Goal: Task Accomplishment & Management: Manage account settings

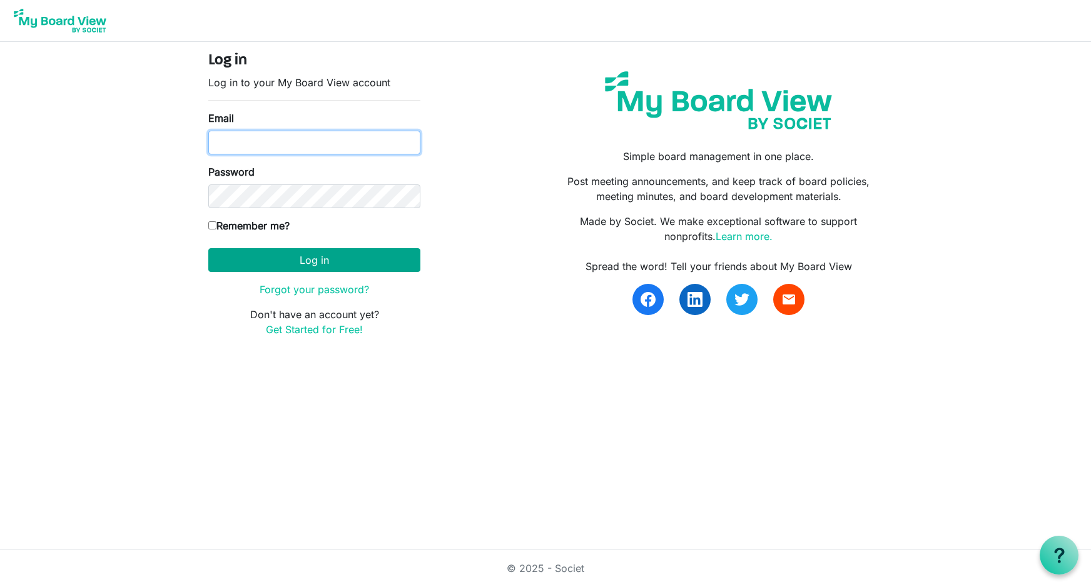
type input "[EMAIL_ADDRESS][DOMAIN_NAME]"
click at [323, 260] on button "Log in" at bounding box center [314, 260] width 212 height 24
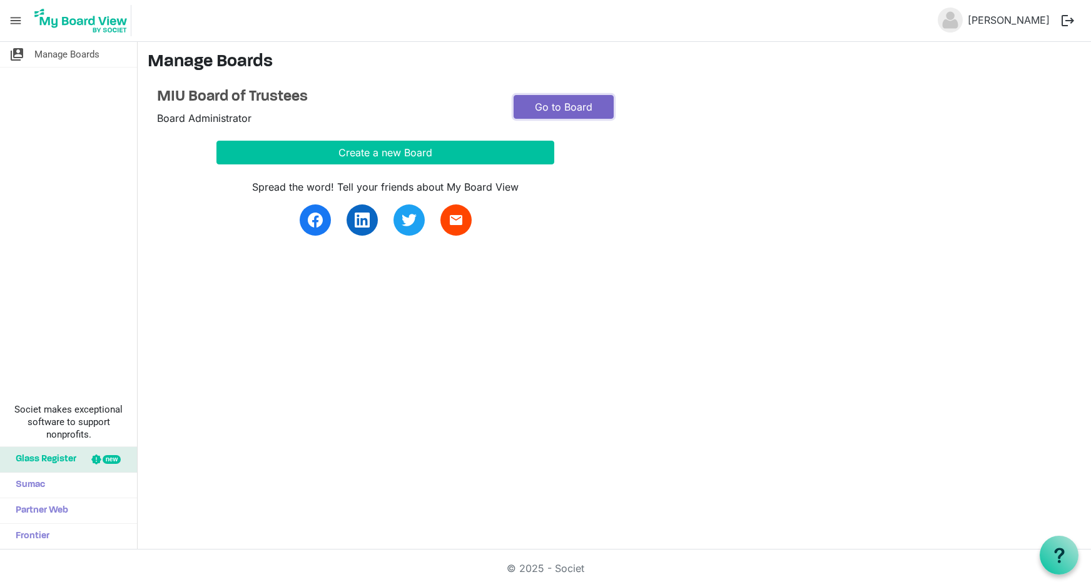
click at [558, 108] on link "Go to Board" at bounding box center [564, 107] width 100 height 24
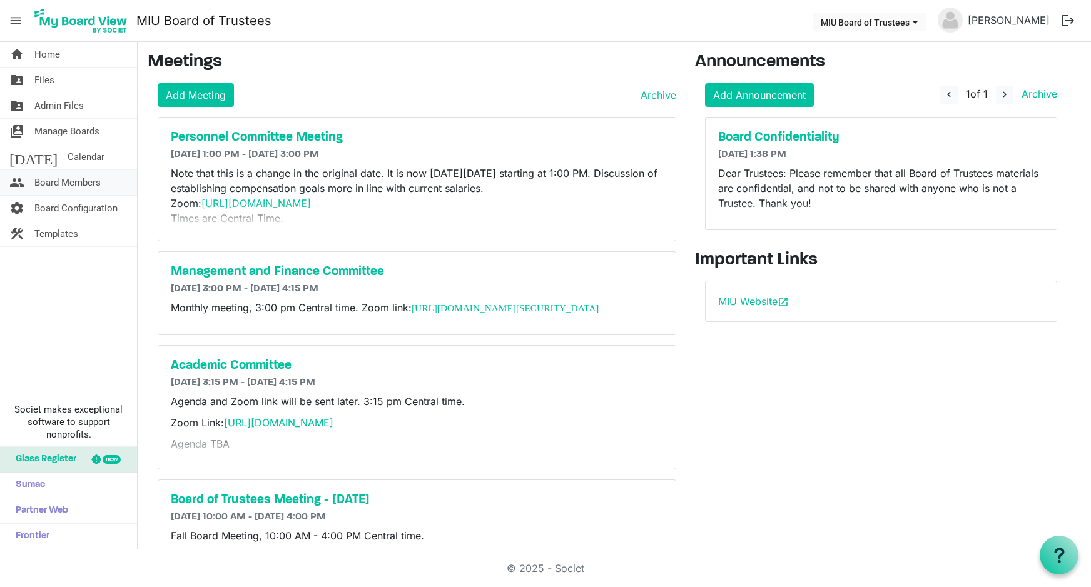
click at [66, 176] on span "Board Members" at bounding box center [67, 182] width 66 height 25
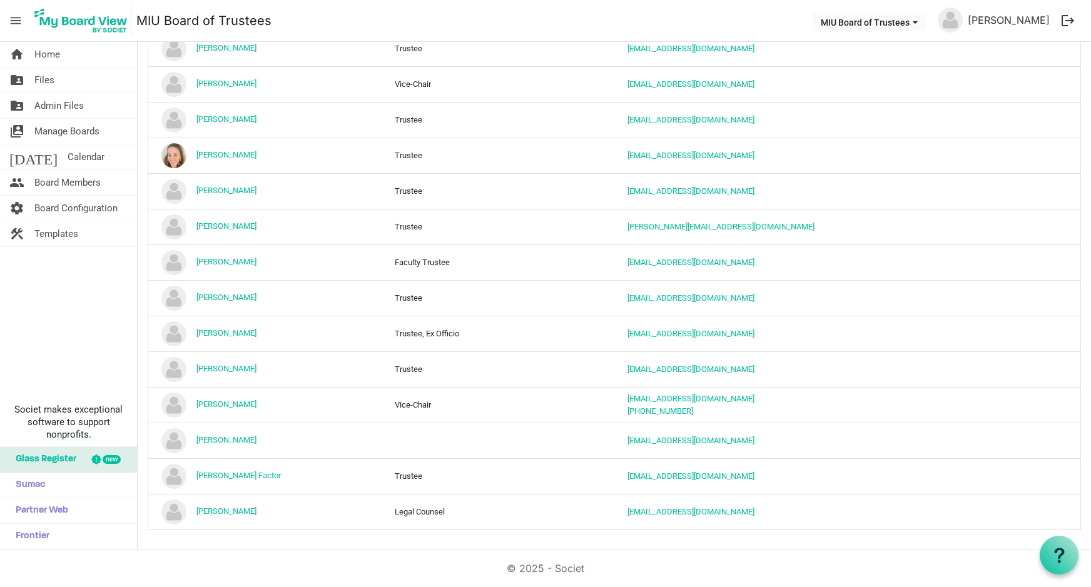
scroll to position [1120, 0]
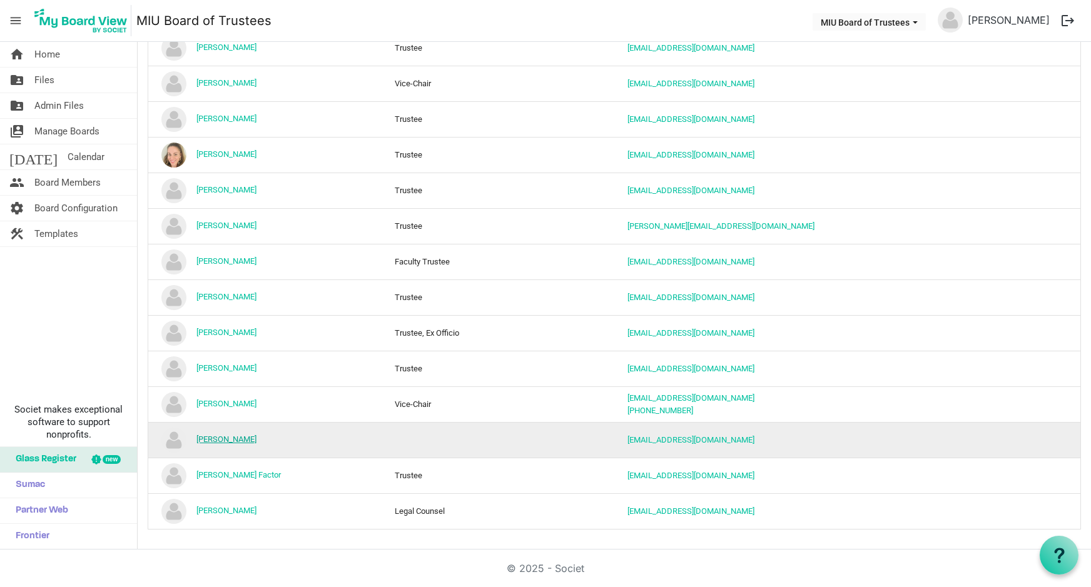
click at [220, 439] on link "[PERSON_NAME]" at bounding box center [226, 439] width 60 height 9
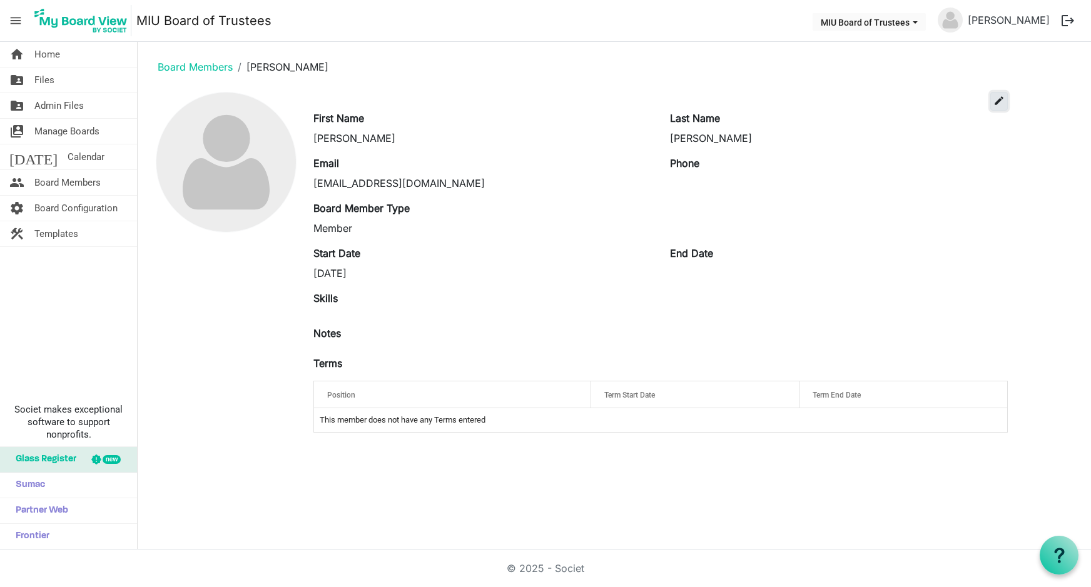
click at [997, 98] on span "edit" at bounding box center [998, 100] width 11 height 11
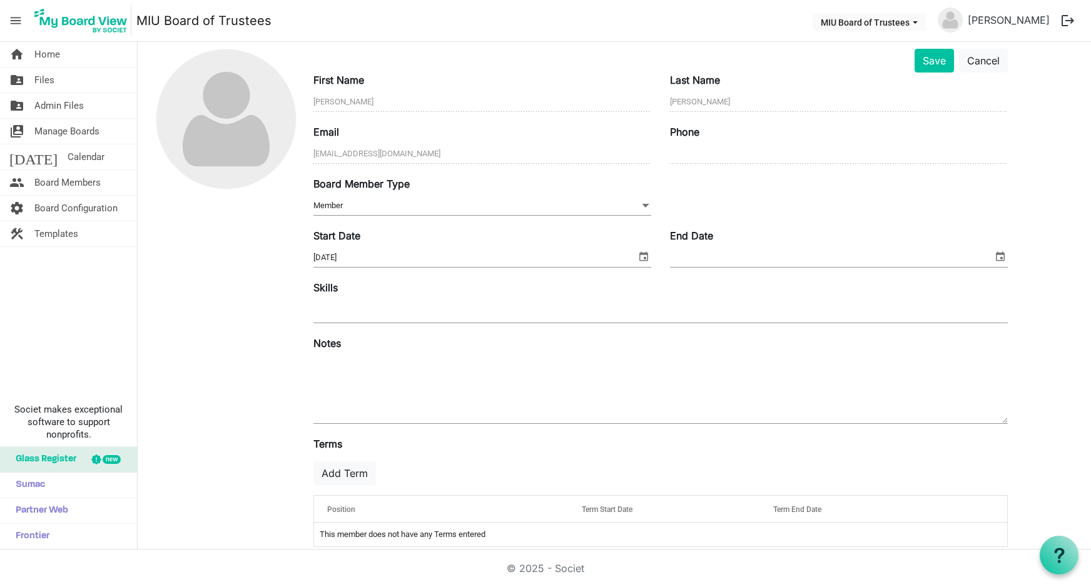
scroll to position [61, 0]
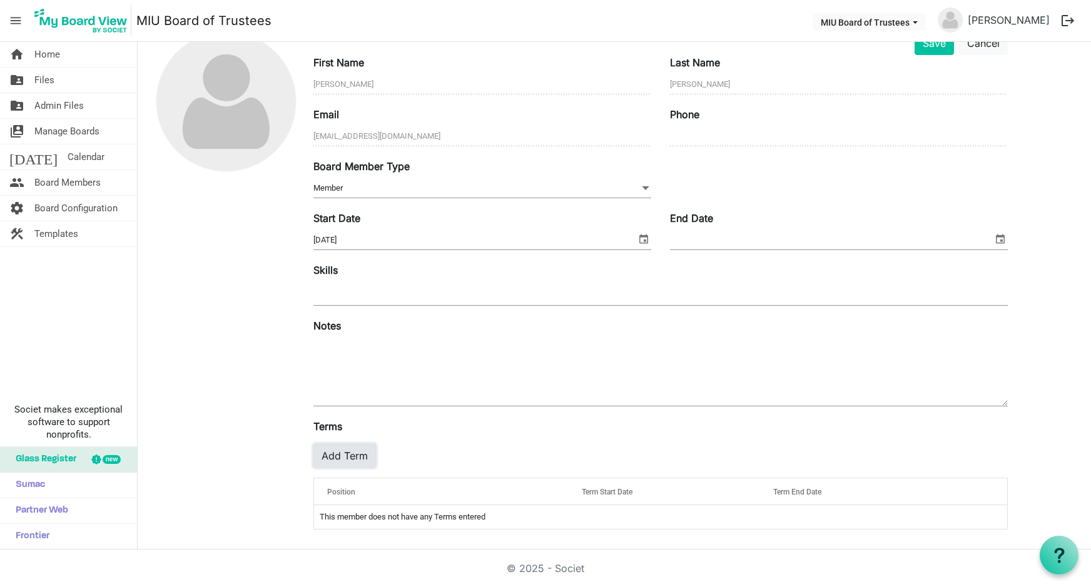
click at [335, 453] on button "Add Term" at bounding box center [344, 456] width 63 height 24
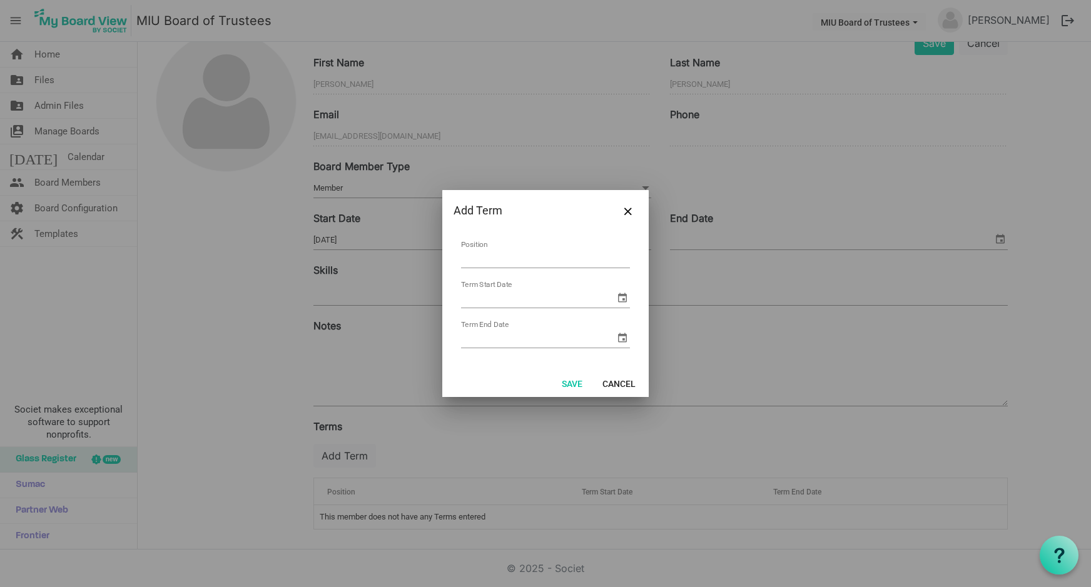
click at [497, 256] on input "Position" at bounding box center [545, 258] width 169 height 19
type input "Trustee Emeriti"
click at [624, 297] on span "select" at bounding box center [622, 297] width 15 height 15
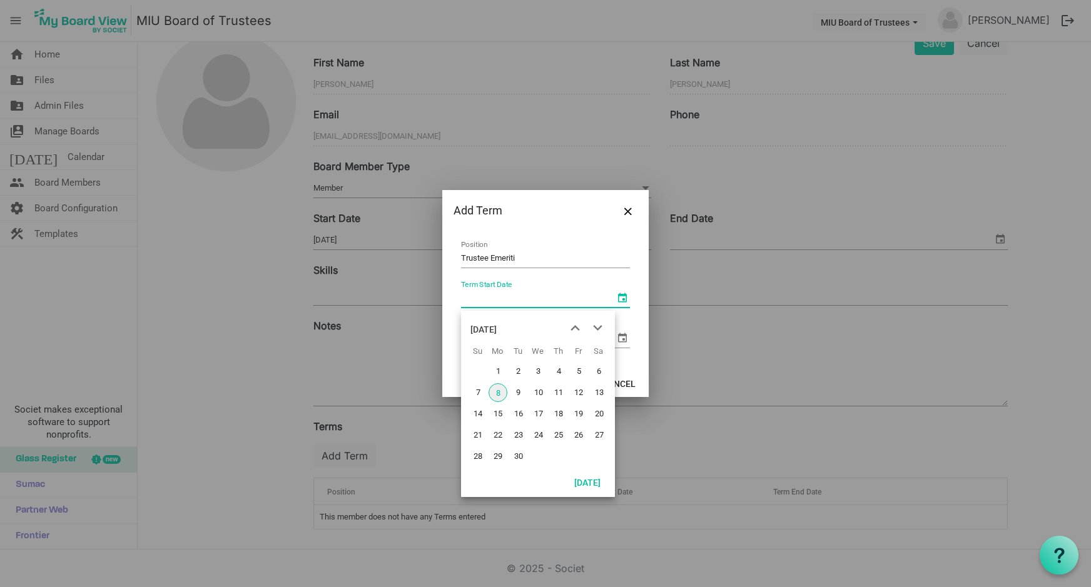
click at [497, 390] on span "8" at bounding box center [498, 392] width 19 height 19
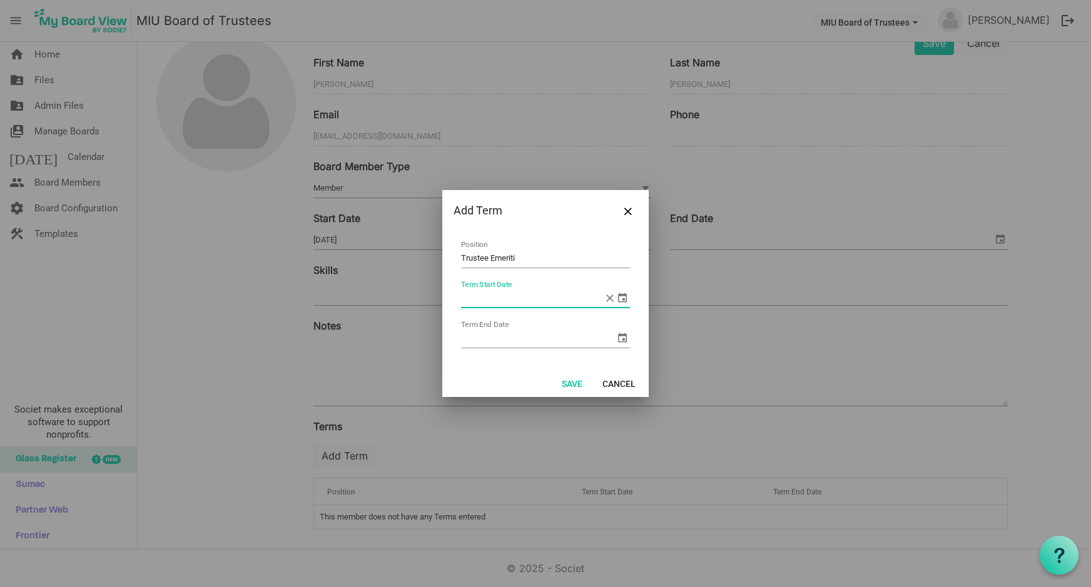
type input "9/8/2025"
click at [504, 339] on input "Term End Date" at bounding box center [538, 338] width 154 height 19
type input "9/8/2030"
click at [572, 380] on button "Save" at bounding box center [572, 384] width 37 height 18
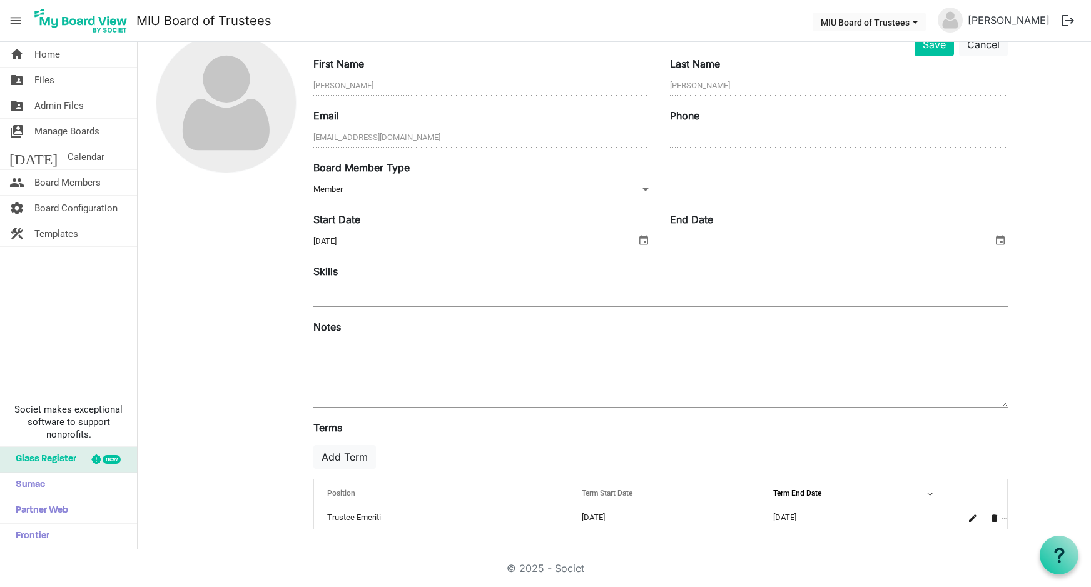
scroll to position [0, 0]
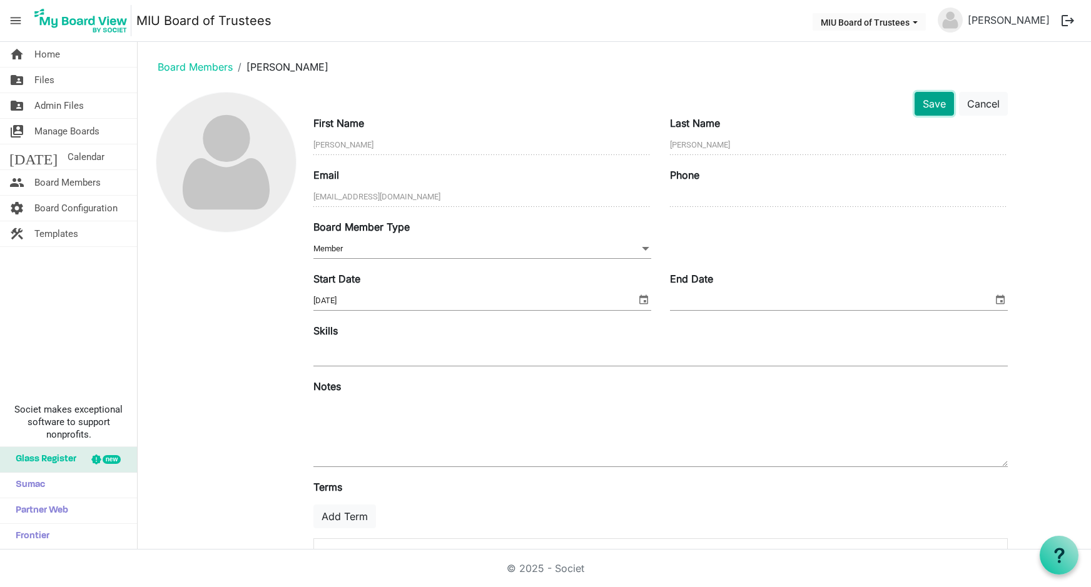
click at [931, 103] on button "Save" at bounding box center [934, 104] width 39 height 24
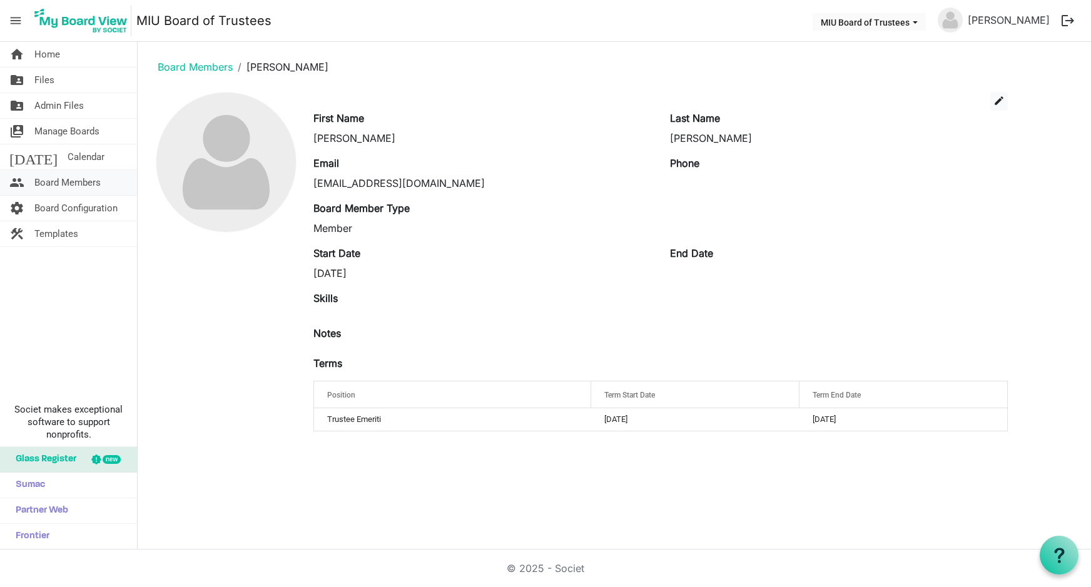
click at [70, 179] on span "Board Members" at bounding box center [67, 182] width 66 height 25
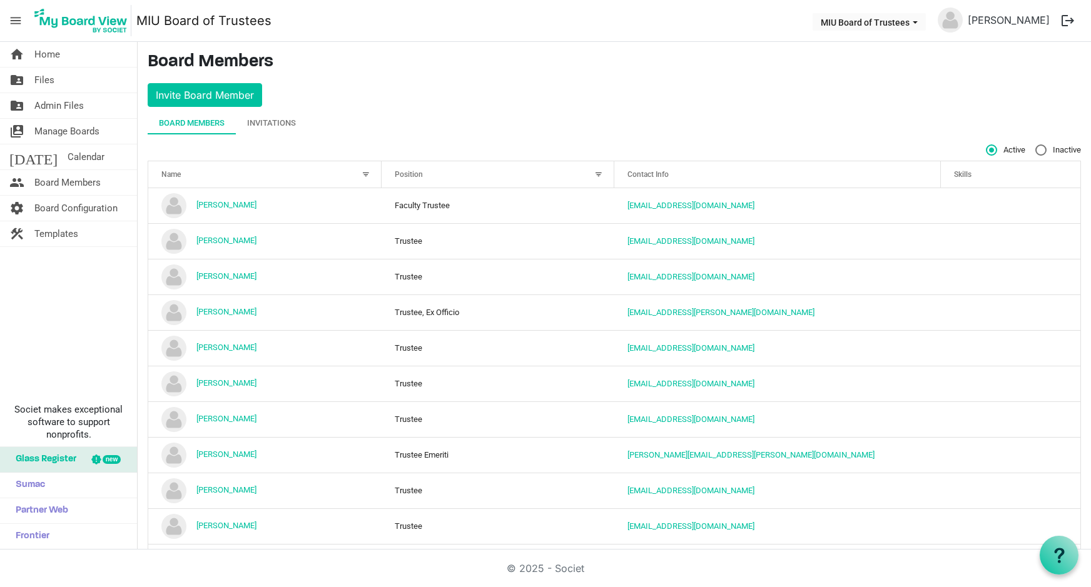
click at [592, 172] on div at bounding box center [599, 175] width 14 height 14
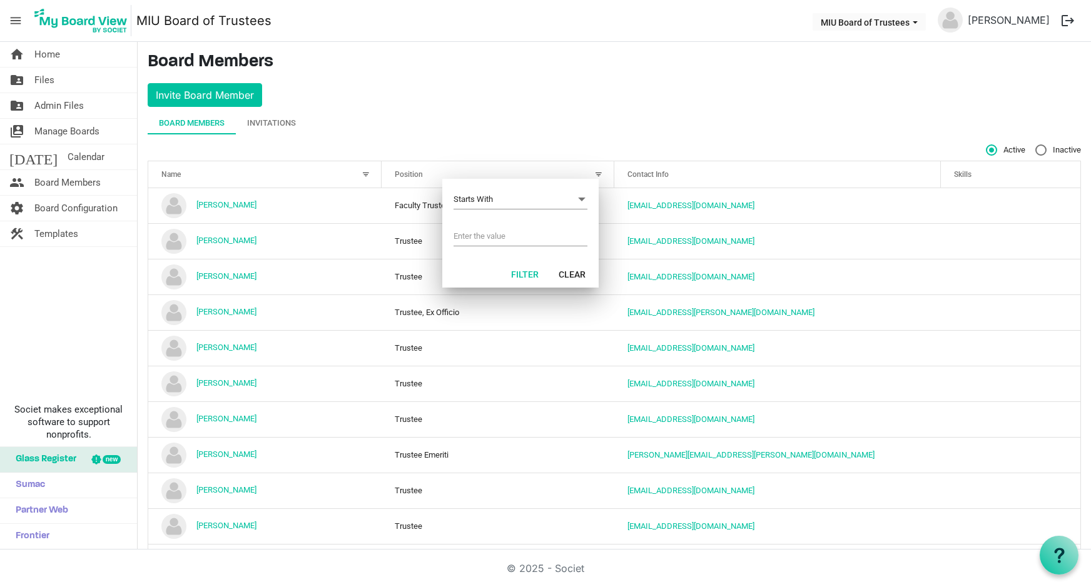
click at [479, 235] on input "Filter menu dialog" at bounding box center [521, 236] width 134 height 19
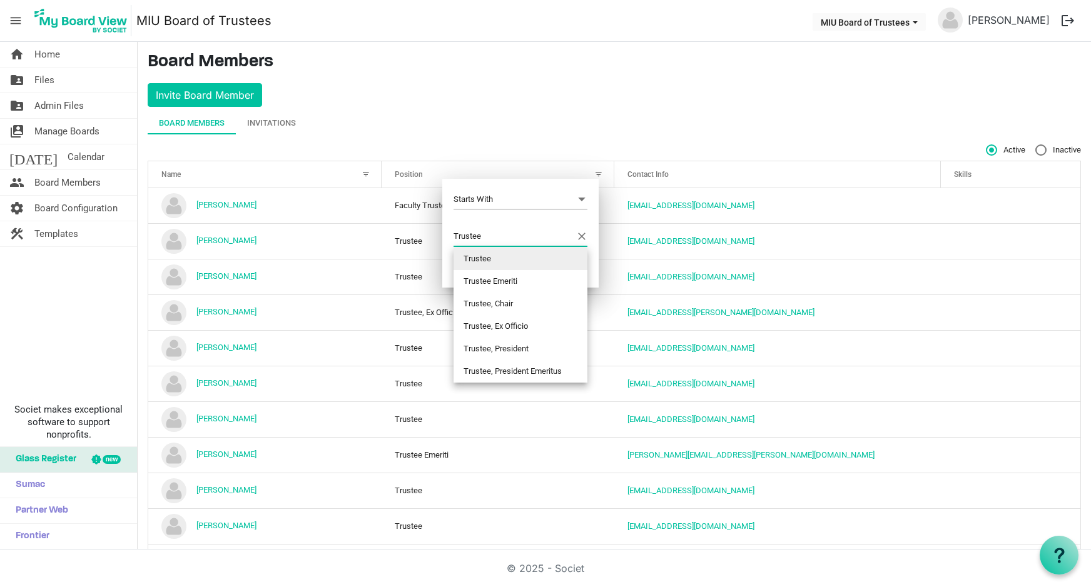
click at [481, 258] on li "Trustee" at bounding box center [521, 259] width 134 height 23
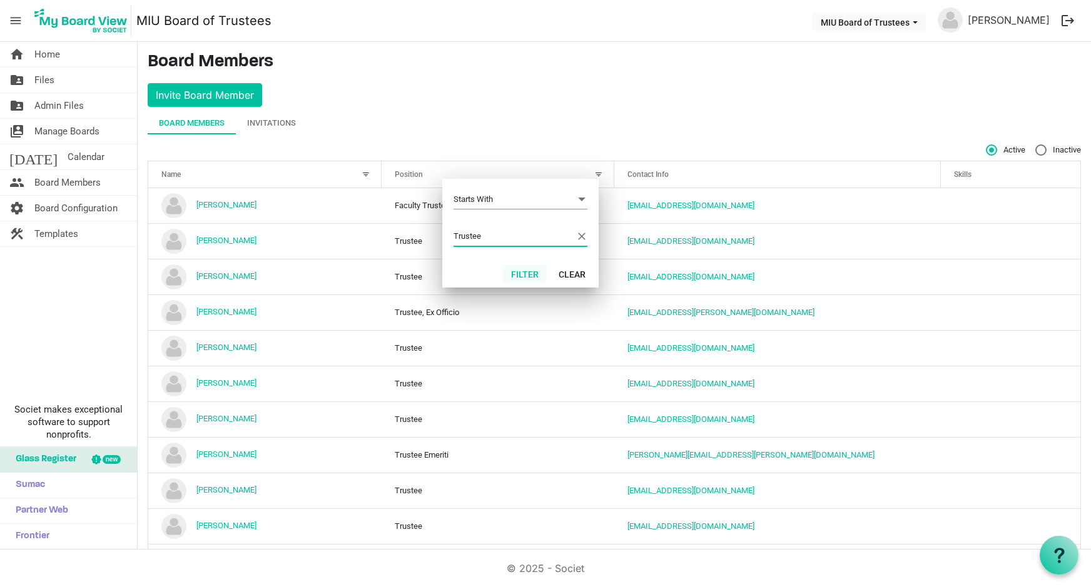
type input "Trustee"
click at [527, 271] on button "Filter" at bounding box center [525, 274] width 44 height 18
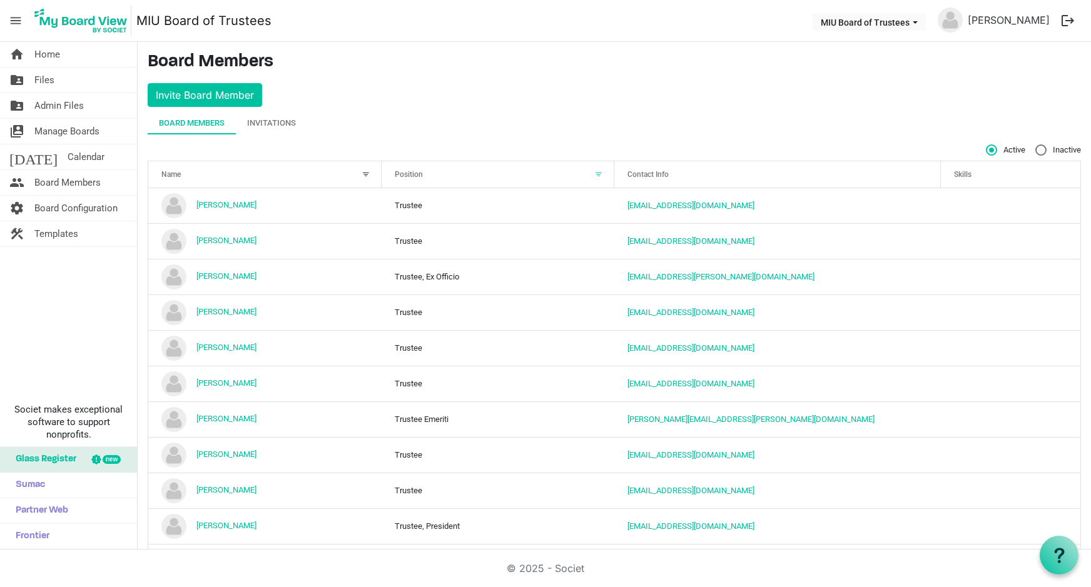
click at [592, 175] on div at bounding box center [599, 175] width 14 height 14
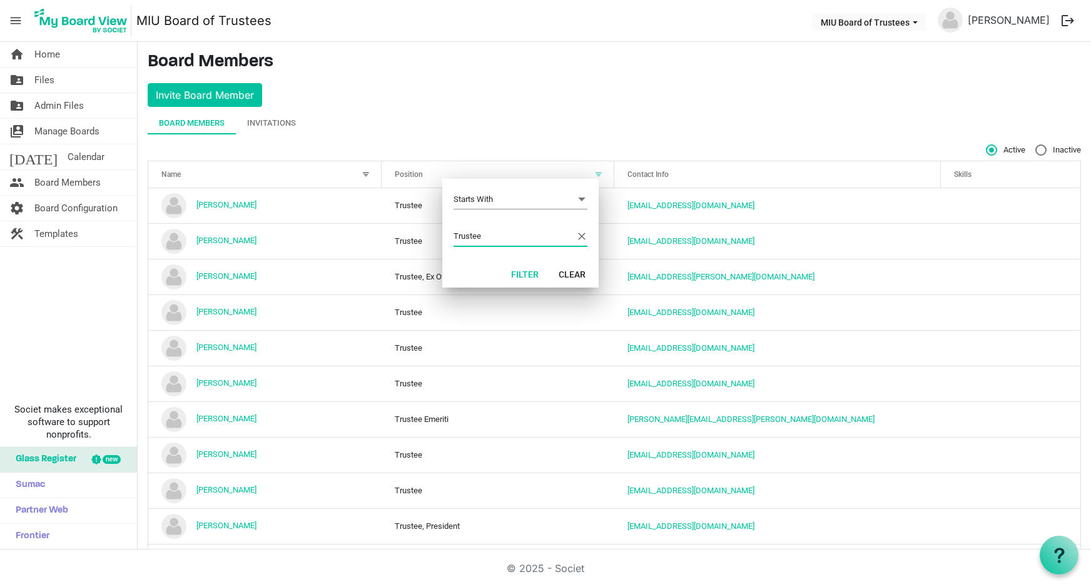
click at [492, 233] on input "Trustee" at bounding box center [515, 236] width 122 height 19
type input "Trustee Emeriti"
click at [558, 230] on input "Trustee Emeriti" at bounding box center [515, 236] width 122 height 19
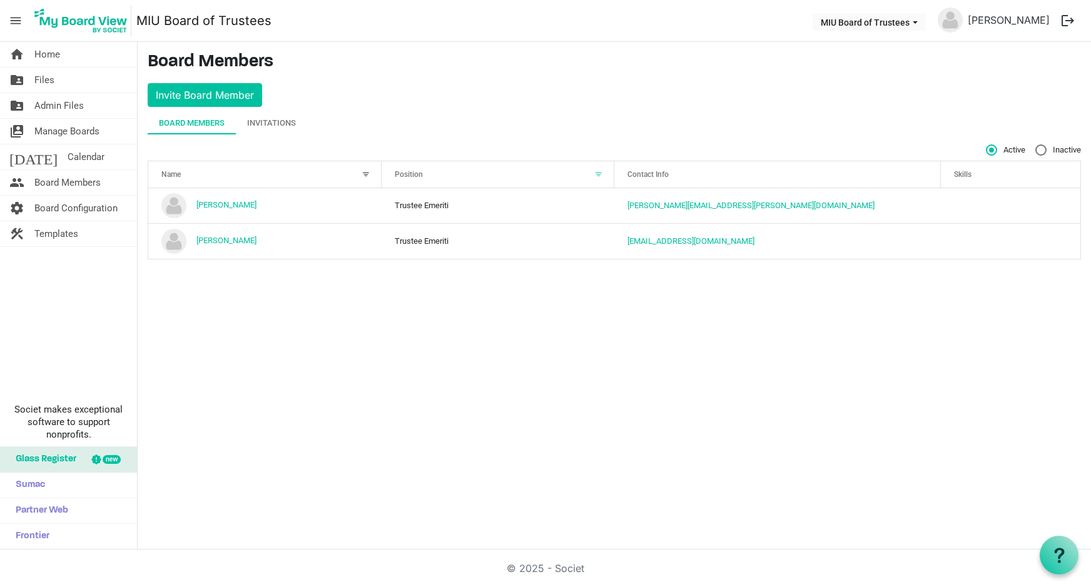
click at [599, 173] on div at bounding box center [599, 175] width 14 height 14
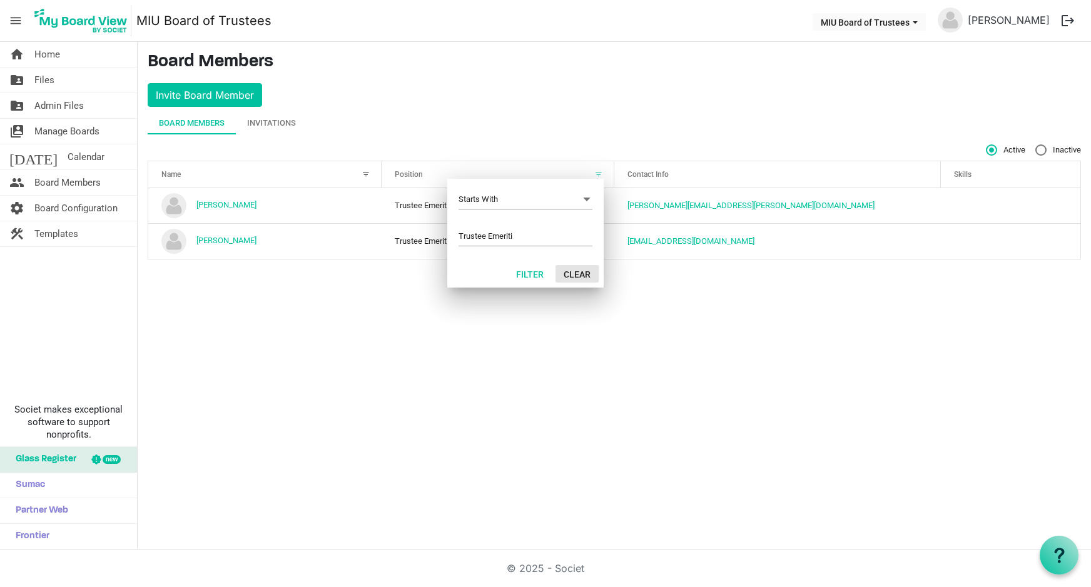
click at [580, 275] on button "Clear" at bounding box center [577, 274] width 43 height 18
